Goal: Navigation & Orientation: Go to known website

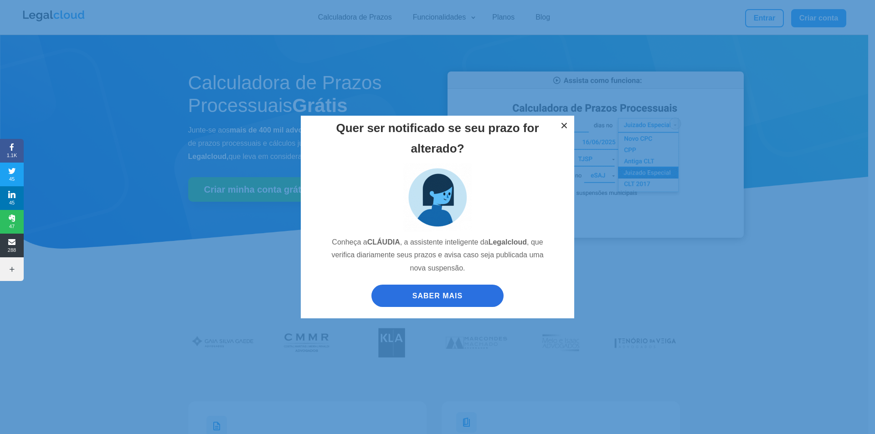
click at [566, 124] on button "×" at bounding box center [564, 126] width 20 height 20
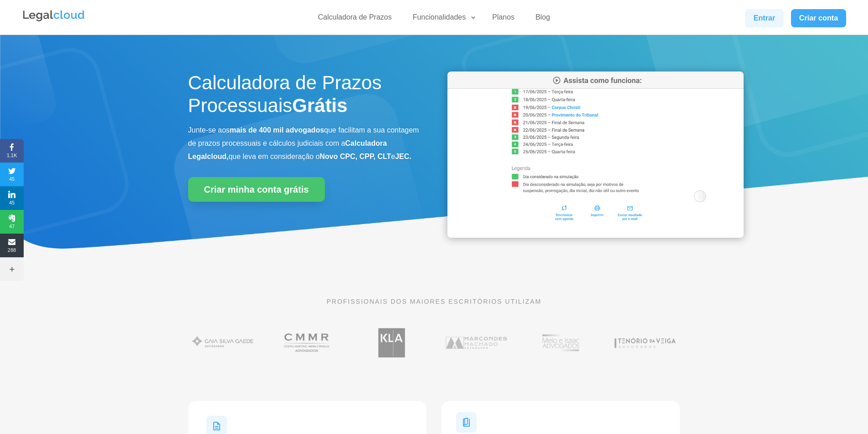
click at [766, 20] on link "Entrar" at bounding box center [764, 18] width 38 height 18
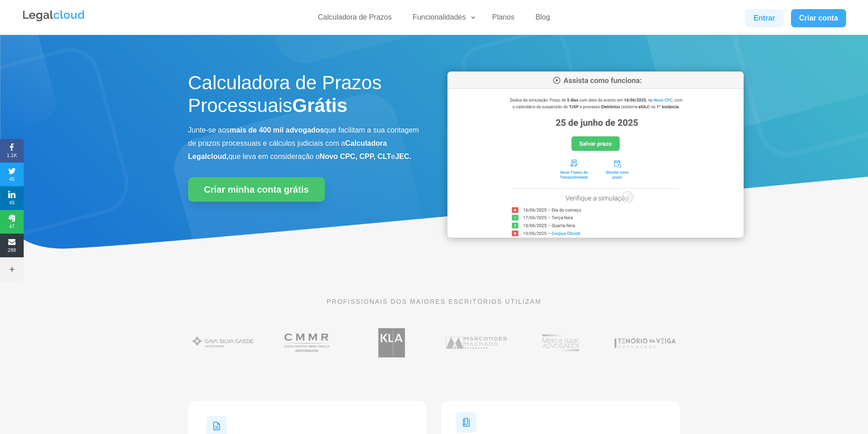
click at [762, 19] on link "Entrar" at bounding box center [764, 18] width 38 height 18
